Goal: Check status

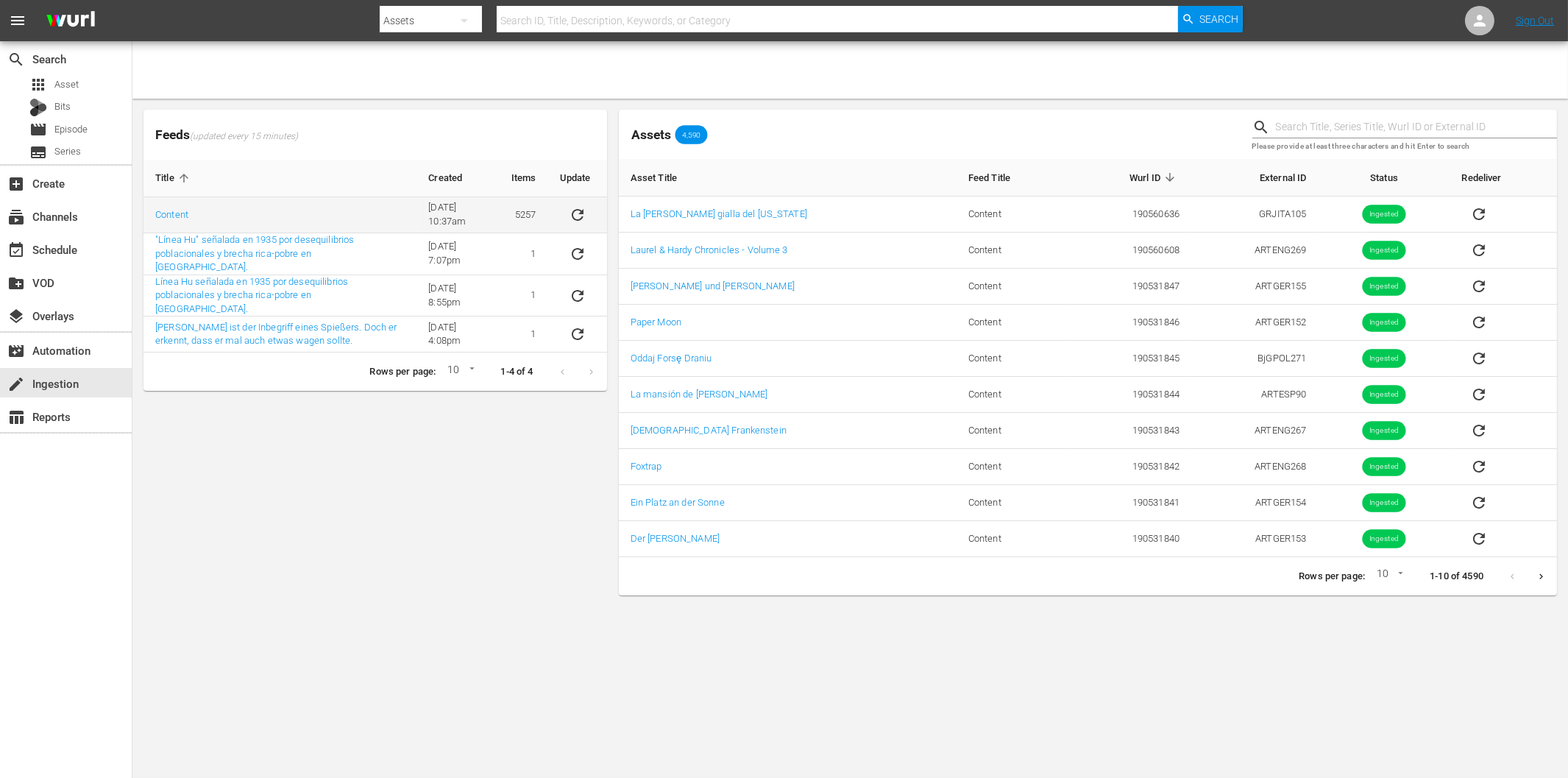
click at [576, 208] on icon "sticky table" at bounding box center [577, 214] width 17 height 17
click at [280, 527] on div "Feeds (updated every 15 minutes) Title Created Items Update Content [DATE] 10:3…" at bounding box center [376, 353] width 476 height 498
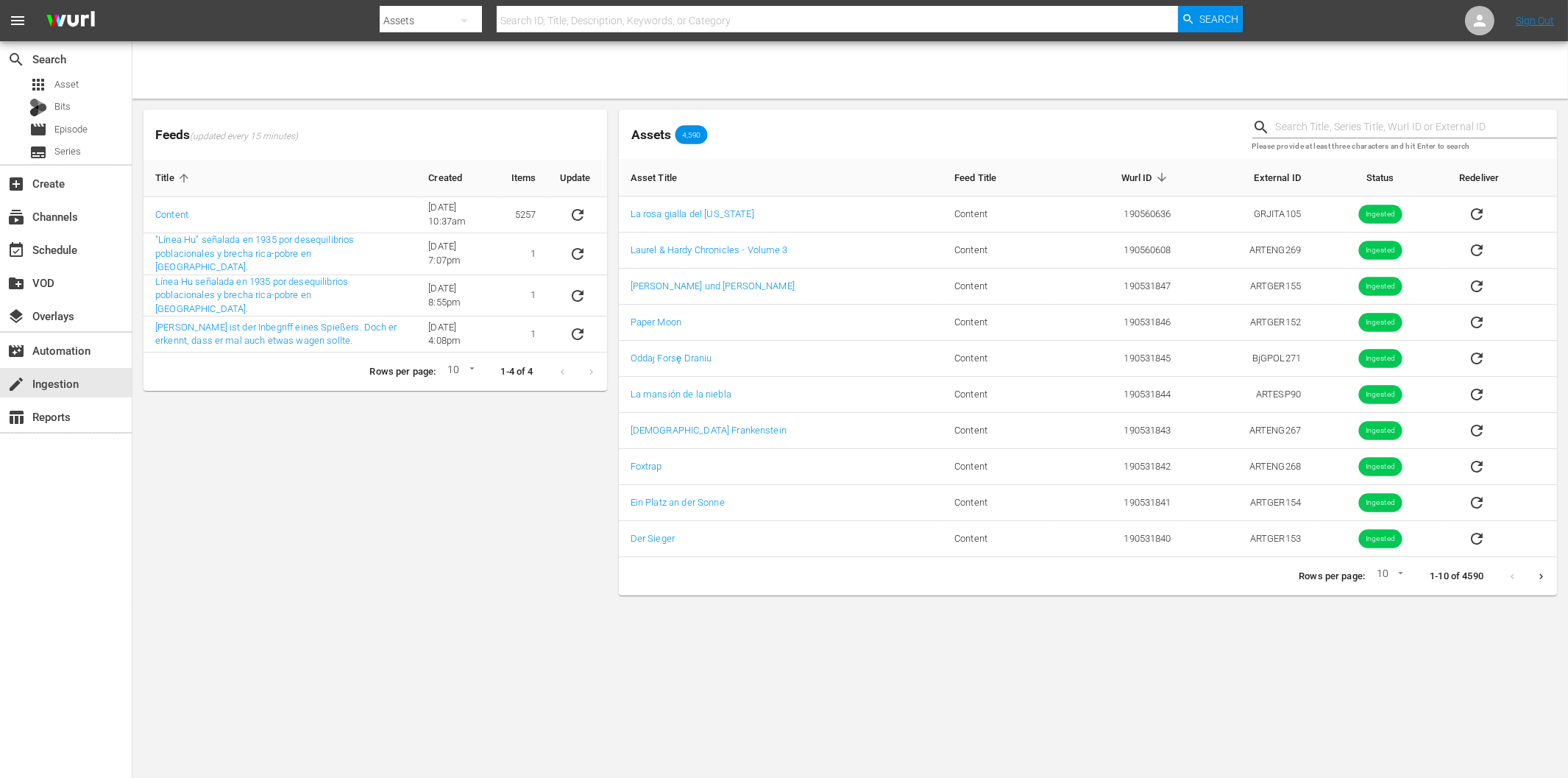
click at [274, 484] on div "Feeds (updated every 15 minutes) Title Created Items Update Content [DATE] 10:3…" at bounding box center [376, 353] width 476 height 498
